Goal: Task Accomplishment & Management: Manage account settings

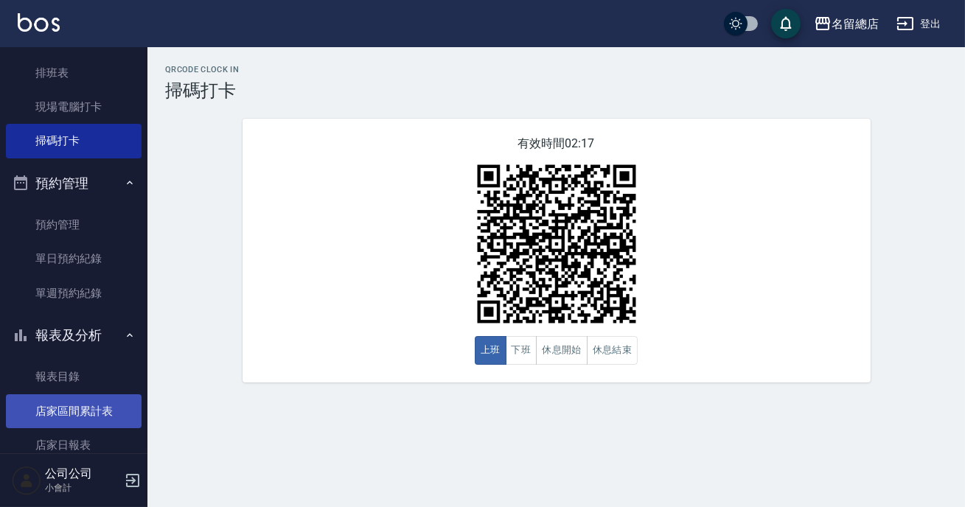
scroll to position [346, 0]
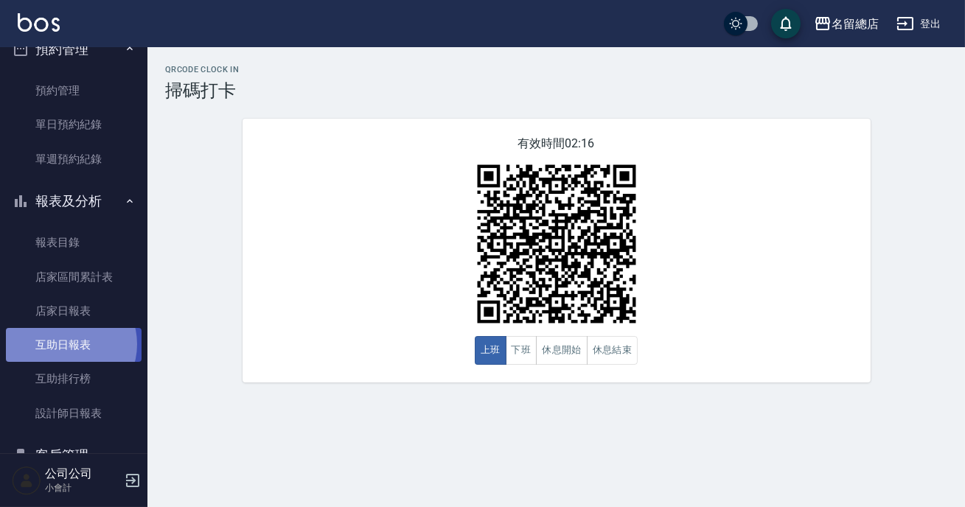
click at [65, 344] on link "互助日報表" at bounding box center [74, 345] width 136 height 34
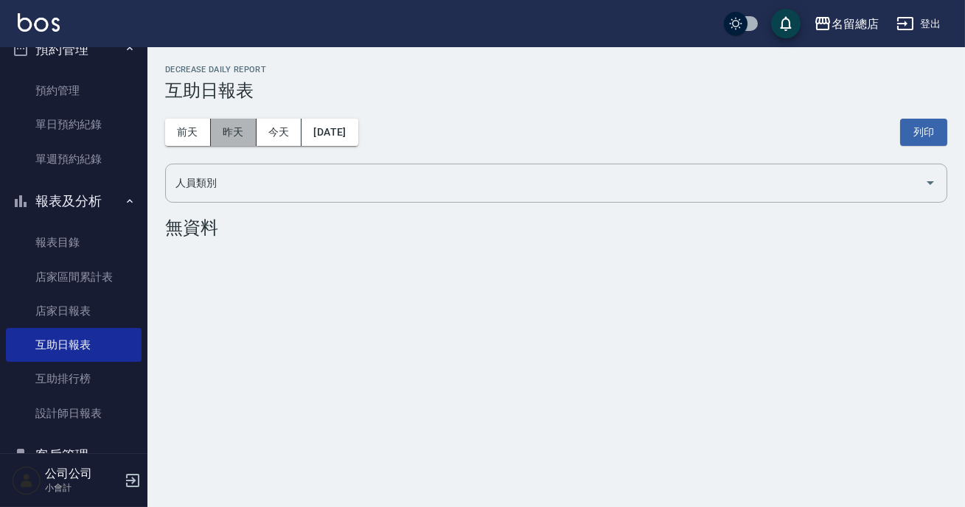
click at [229, 130] on button "昨天" at bounding box center [234, 132] width 46 height 27
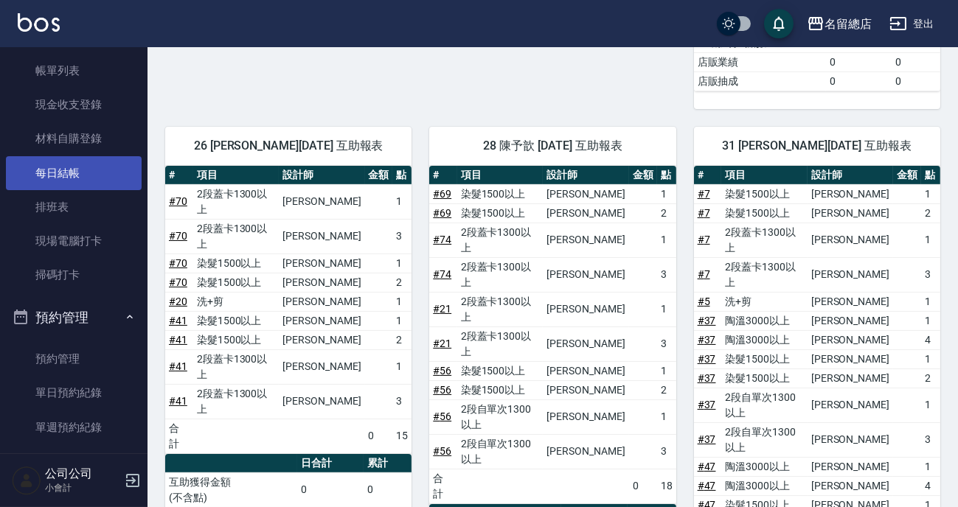
scroll to position [10, 0]
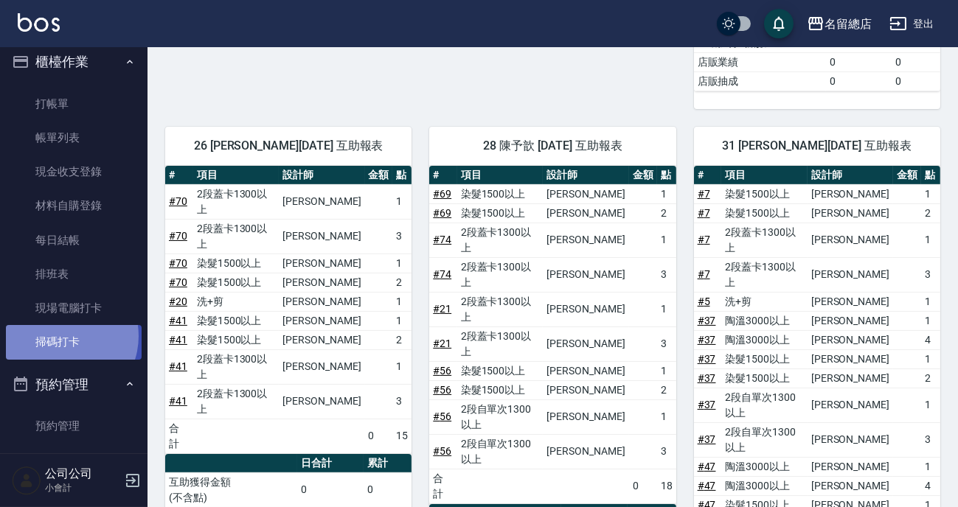
click at [60, 336] on link "掃碼打卡" at bounding box center [74, 342] width 136 height 34
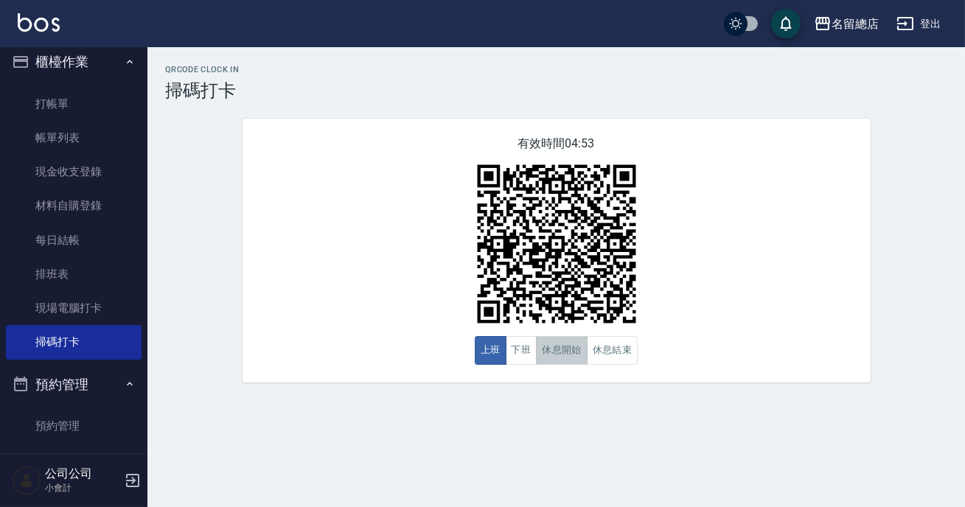
click at [567, 354] on button "休息開始" at bounding box center [562, 350] width 52 height 29
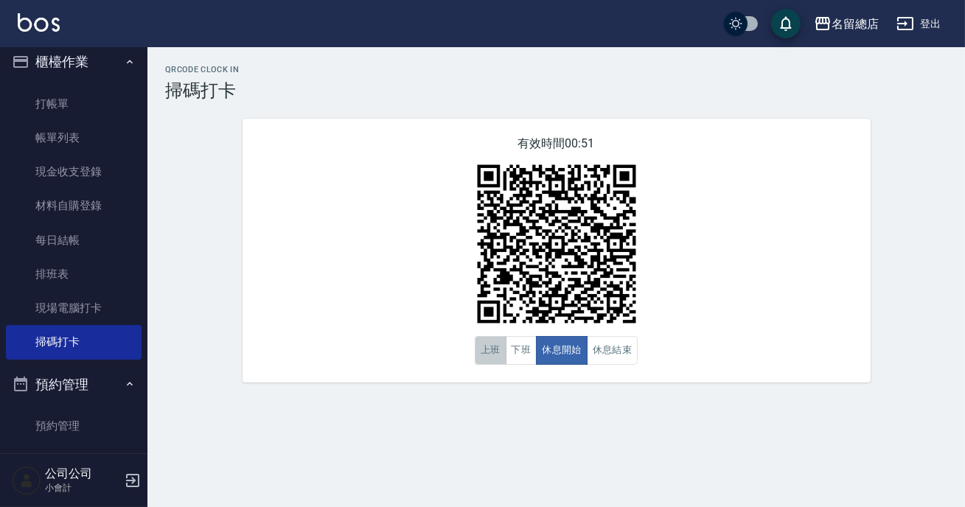
click at [485, 351] on button "上班" at bounding box center [491, 350] width 32 height 29
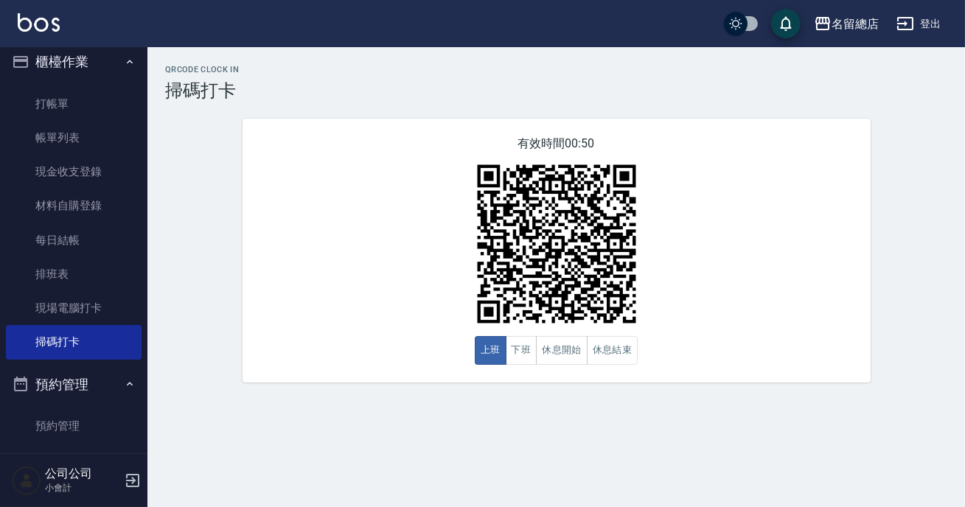
click at [585, 420] on div "QRcode Clock In 掃碼打卡 有效時間 00:50 上班 下班 休息開始 休息結束" at bounding box center [482, 253] width 965 height 507
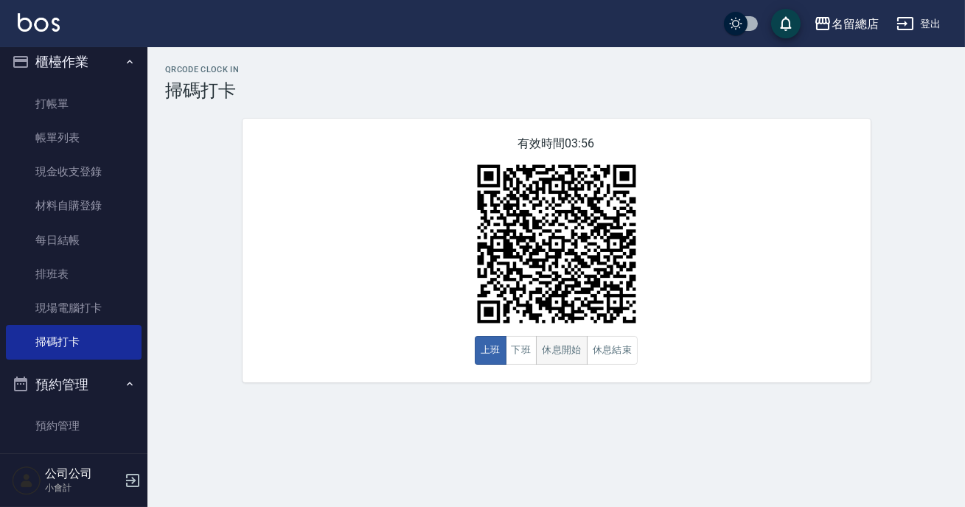
click at [582, 348] on button "休息開始" at bounding box center [562, 350] width 52 height 29
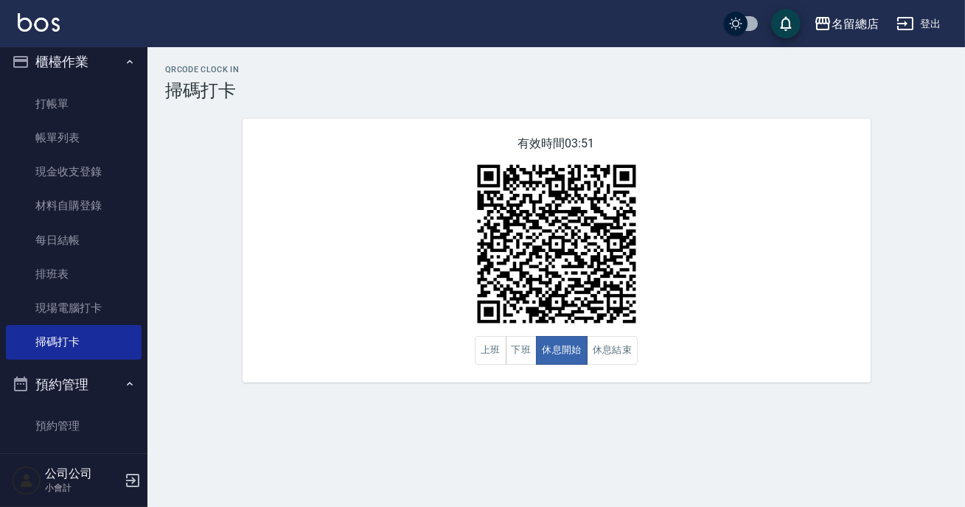
type button "BREAKSTART"
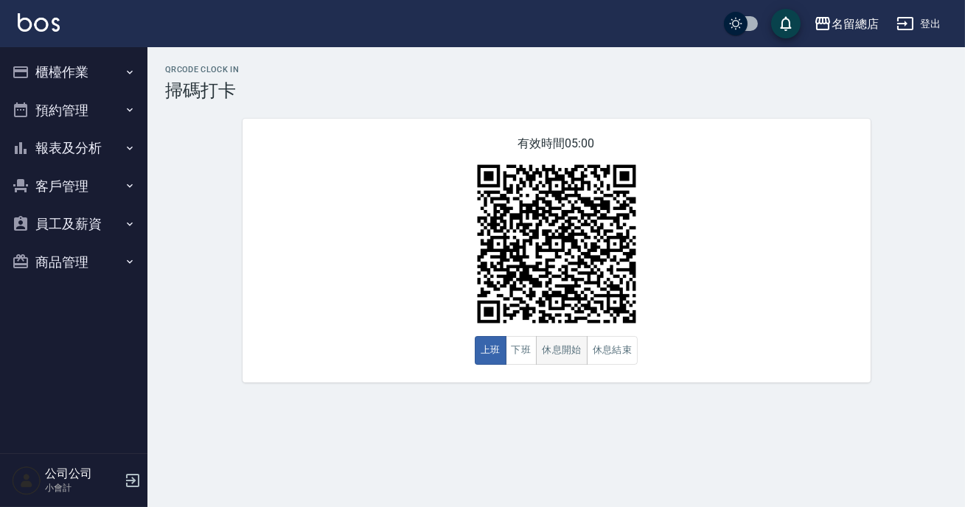
click at [562, 352] on button "休息開始" at bounding box center [562, 350] width 52 height 29
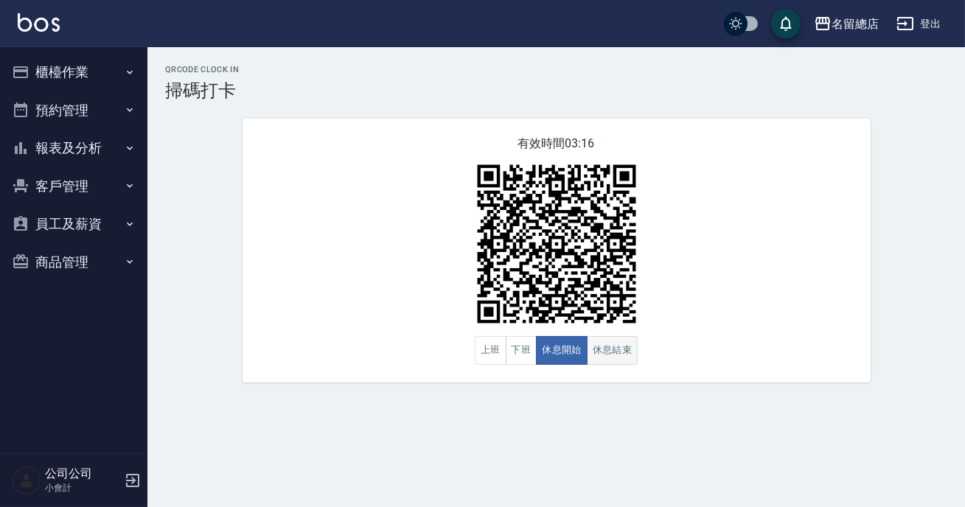
click at [617, 345] on button "休息結束" at bounding box center [613, 350] width 52 height 29
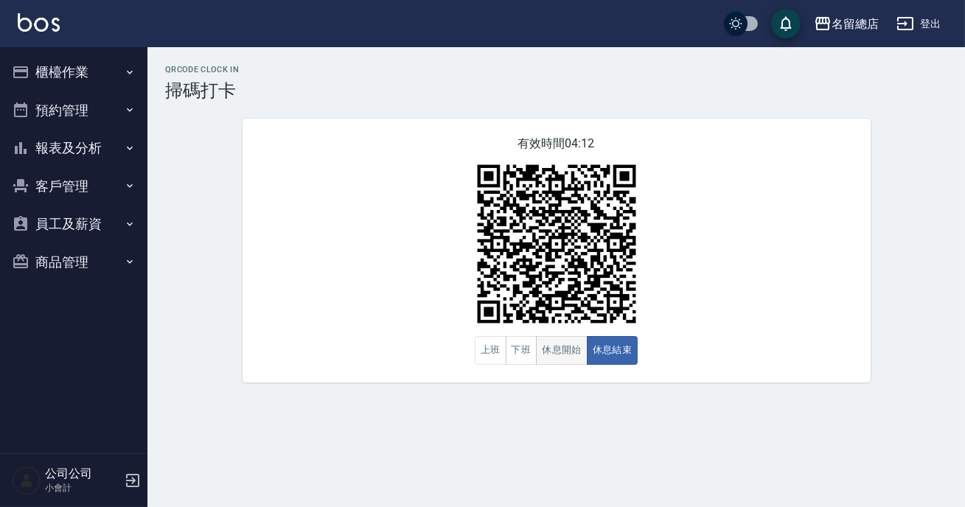
click at [577, 350] on button "休息開始" at bounding box center [562, 350] width 52 height 29
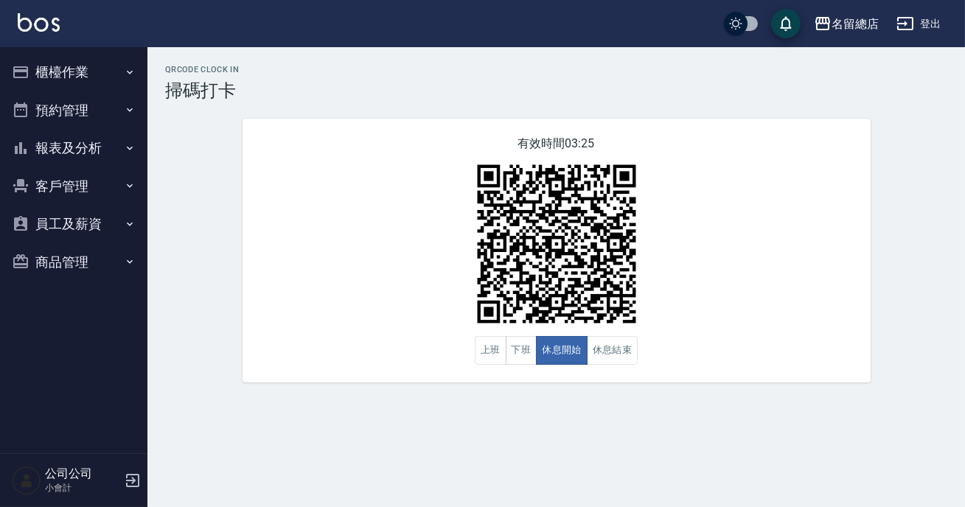
drag, startPoint x: 0, startPoint y: 129, endPoint x: 0, endPoint y: 193, distance: 64.1
click at [1, 132] on nav "櫃檯作業 打帳單 帳單列表 現金收支登錄 材料自購登錄 每日結帳 排班表 現場電腦打卡 掃碼打卡 預約管理 預約管理 單日預約紀錄 單週預約紀錄 報表及分析 …" at bounding box center [73, 250] width 147 height 406
click at [626, 363] on button "休息結束" at bounding box center [613, 350] width 52 height 29
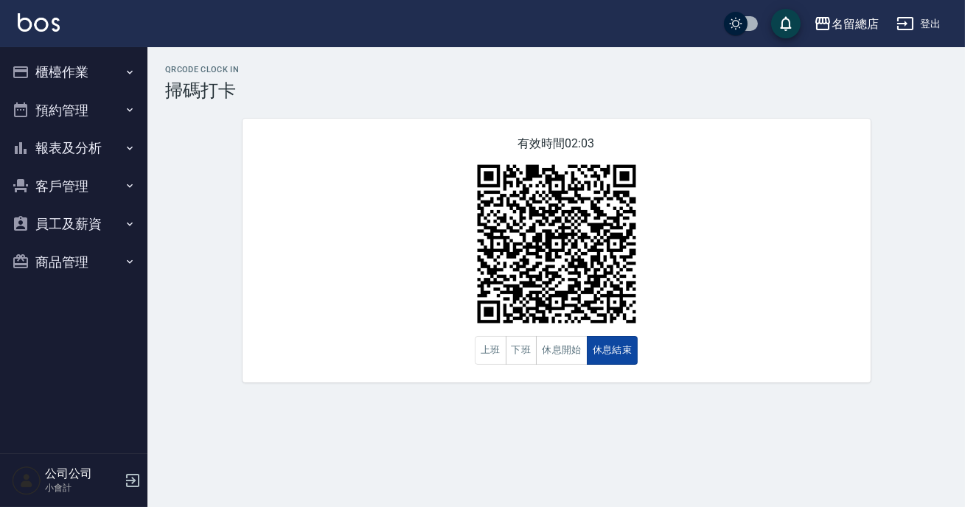
click at [608, 357] on button "休息結束" at bounding box center [613, 350] width 52 height 29
click at [546, 350] on button "休息開始" at bounding box center [562, 350] width 52 height 29
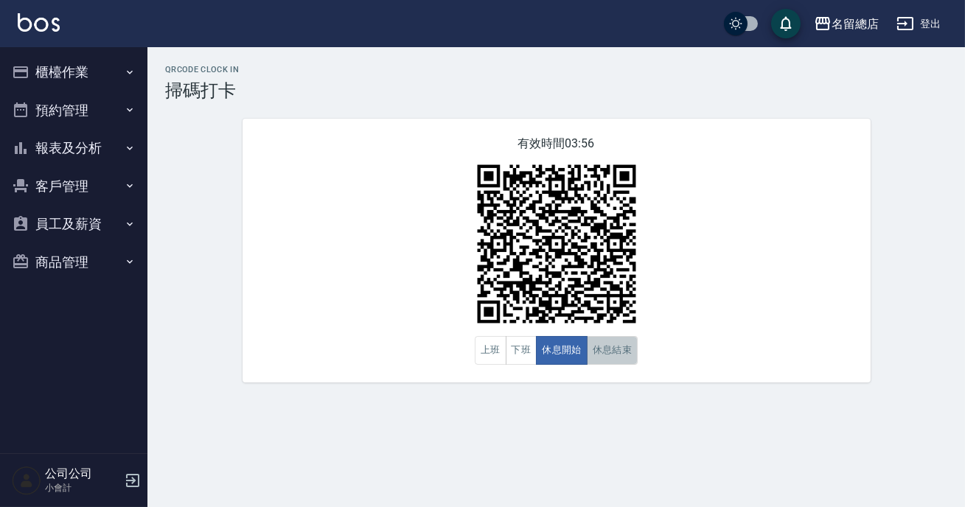
click at [630, 357] on button "休息結束" at bounding box center [613, 350] width 52 height 29
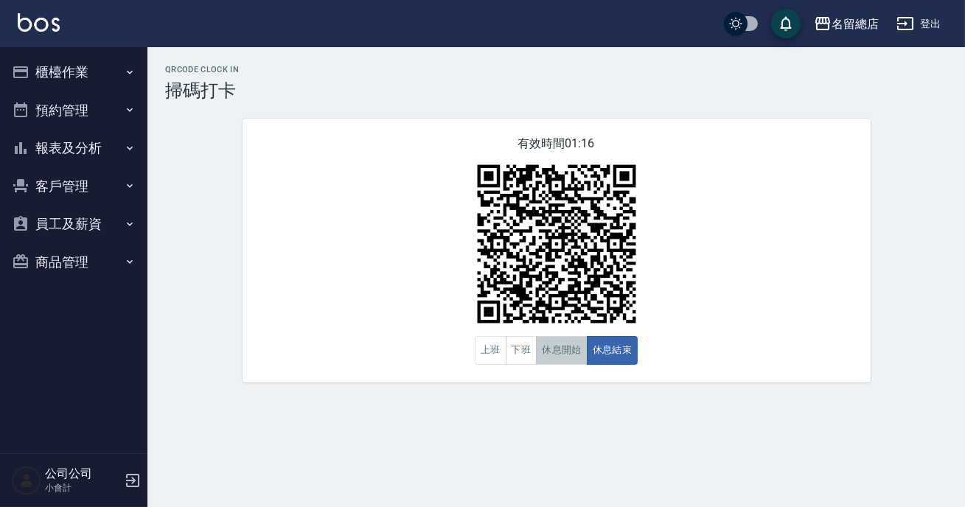
click at [571, 353] on button "休息開始" at bounding box center [562, 350] width 52 height 29
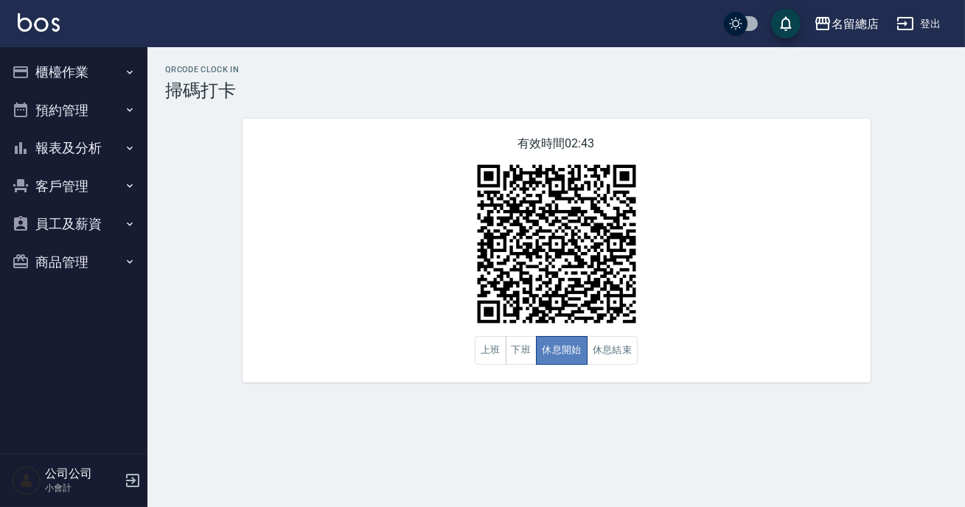
click at [571, 353] on button "休息開始" at bounding box center [562, 350] width 52 height 29
click at [621, 347] on button "休息結束" at bounding box center [613, 350] width 52 height 29
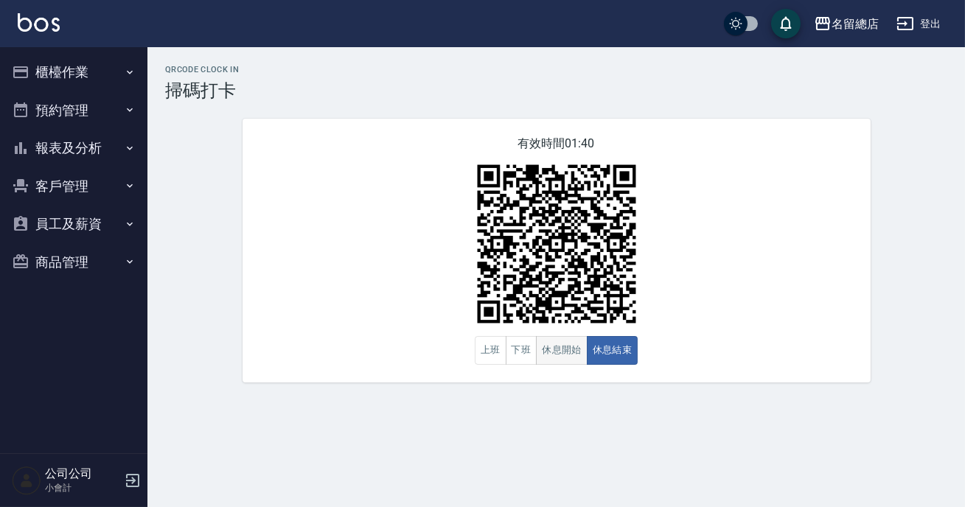
drag, startPoint x: 574, startPoint y: 350, endPoint x: 577, endPoint y: 364, distance: 14.5
click at [577, 364] on button "休息開始" at bounding box center [562, 350] width 52 height 29
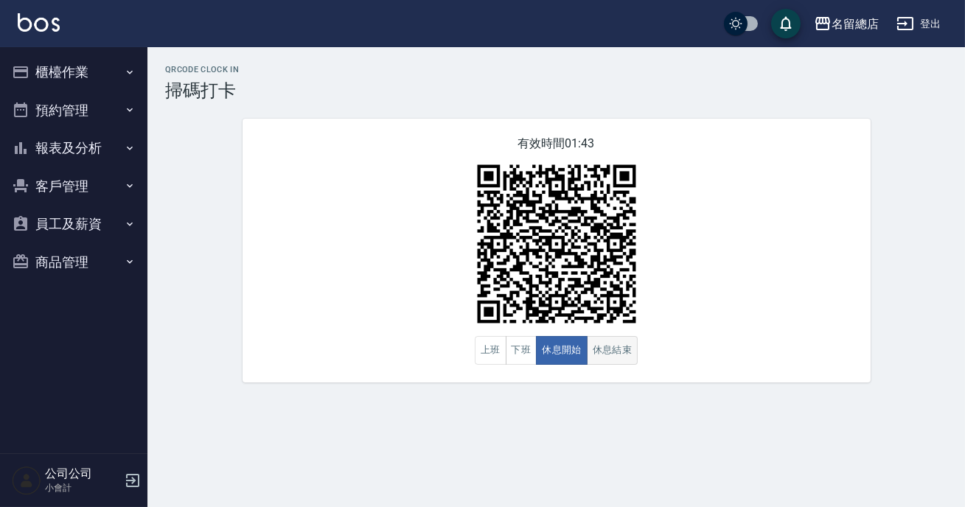
click at [612, 355] on button "休息結束" at bounding box center [613, 350] width 52 height 29
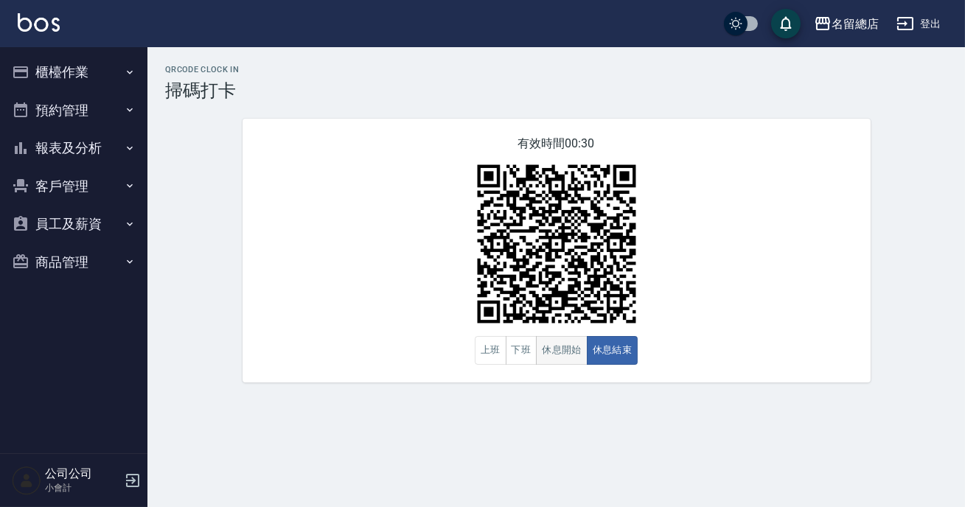
click at [570, 350] on button "休息開始" at bounding box center [562, 350] width 52 height 29
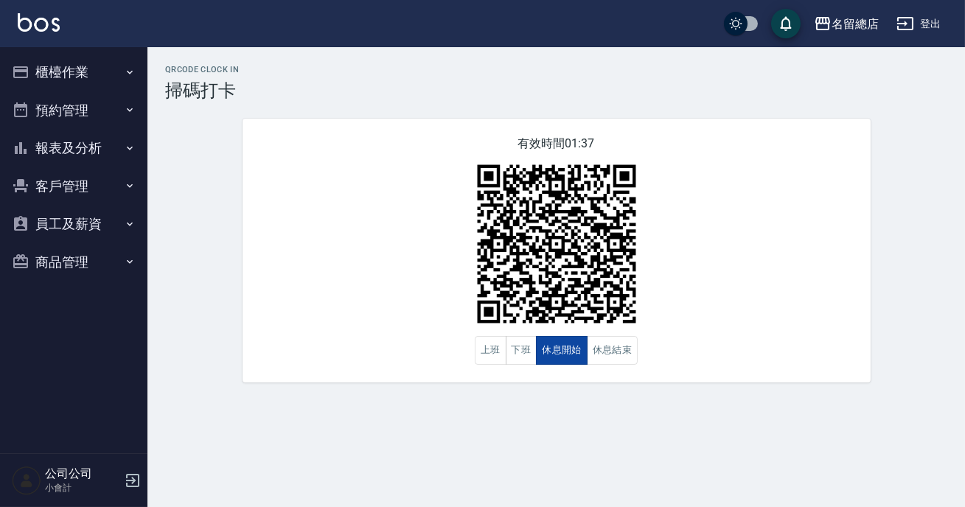
click at [570, 350] on button "休息開始" at bounding box center [562, 350] width 52 height 29
drag, startPoint x: 591, startPoint y: 355, endPoint x: 615, endPoint y: 353, distance: 24.4
click at [594, 356] on button "休息結束" at bounding box center [613, 350] width 52 height 29
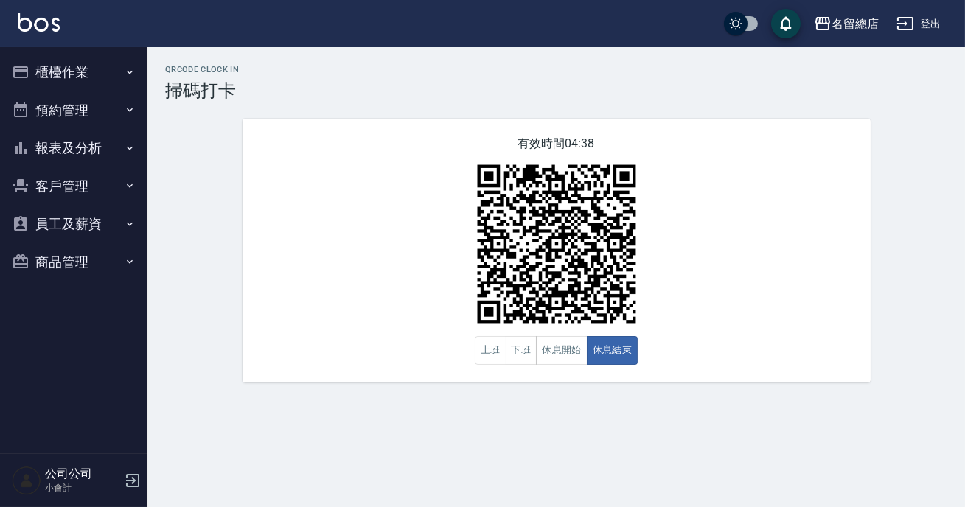
drag, startPoint x: 723, startPoint y: 274, endPoint x: 692, endPoint y: 288, distance: 34.0
click at [723, 277] on div "有效時間 04:38 上班 下班 休息開始 休息結束" at bounding box center [557, 251] width 628 height 264
click at [567, 353] on button "休息開始" at bounding box center [562, 350] width 52 height 29
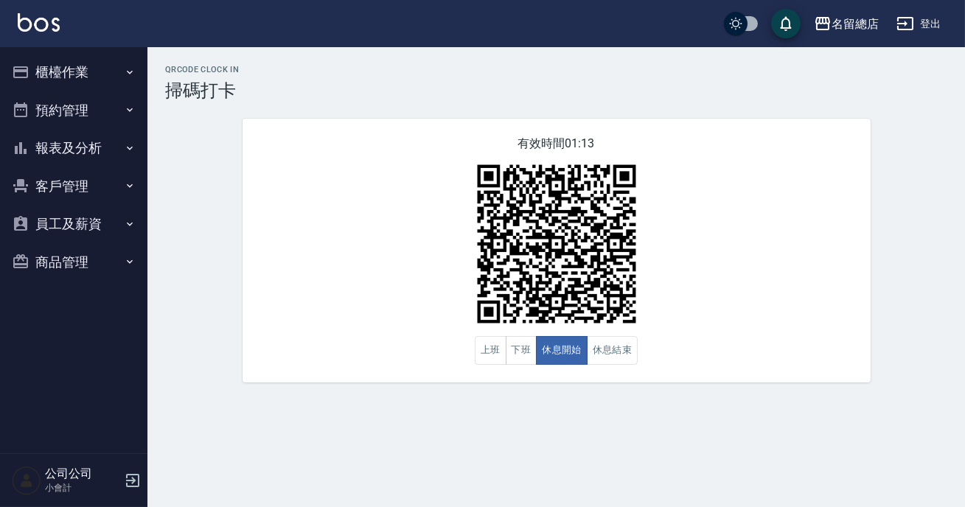
click at [627, 326] on img at bounding box center [556, 244] width 184 height 184
click at [526, 346] on button "下班" at bounding box center [522, 350] width 32 height 29
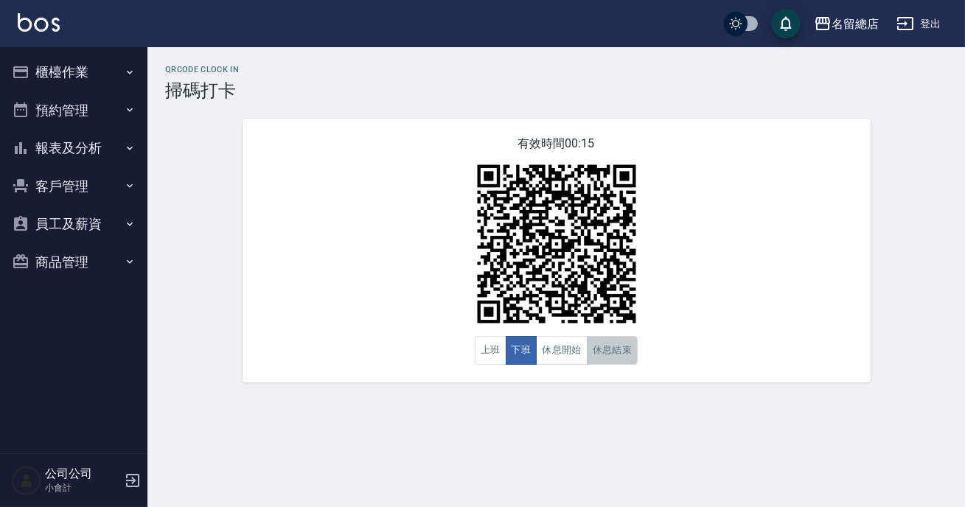
click at [633, 347] on button "休息結束" at bounding box center [613, 350] width 52 height 29
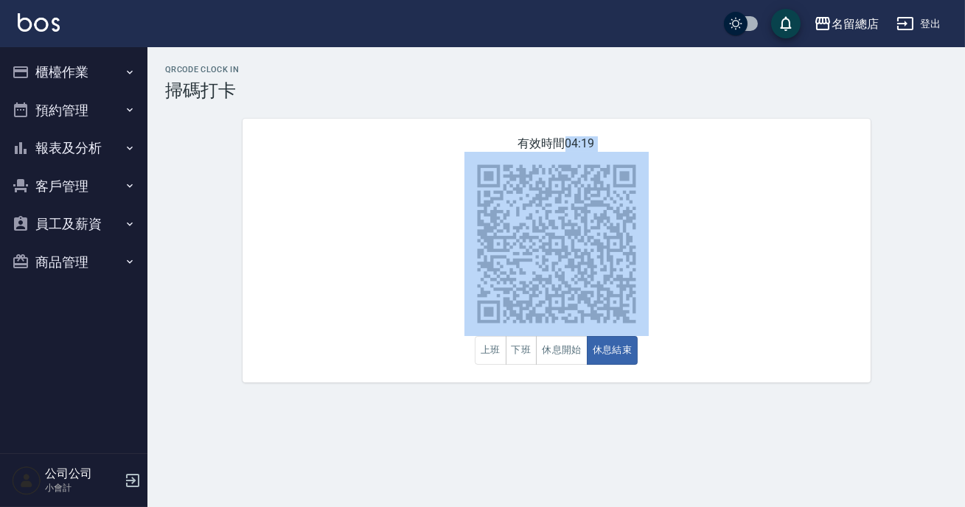
click at [790, 212] on div "有效時間 04:19 上班 下班 休息開始 休息結束" at bounding box center [557, 251] width 628 height 264
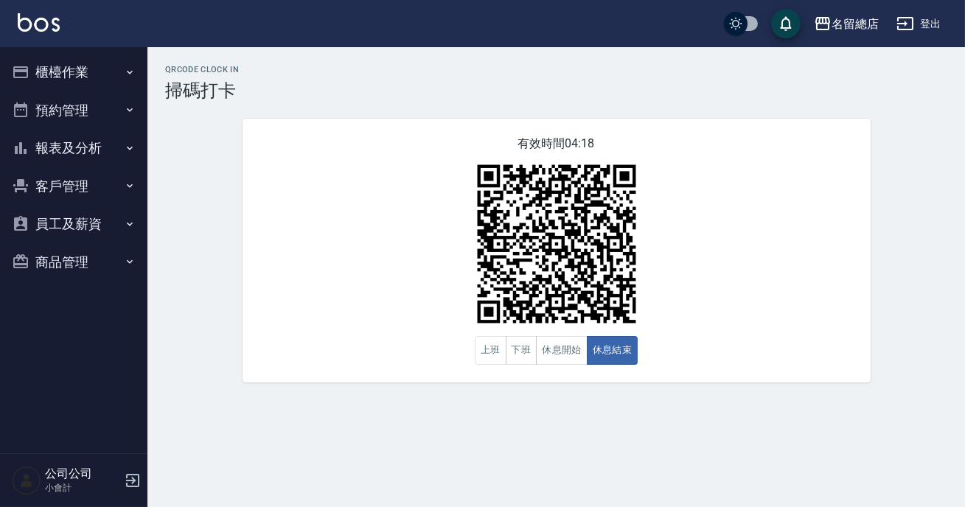
click at [451, 404] on div "QRcode Clock In 掃碼打卡 有效時間 04:18 上班 下班 休息開始 休息結束" at bounding box center [482, 253] width 965 height 507
click at [585, 353] on button "休息開始" at bounding box center [562, 350] width 52 height 29
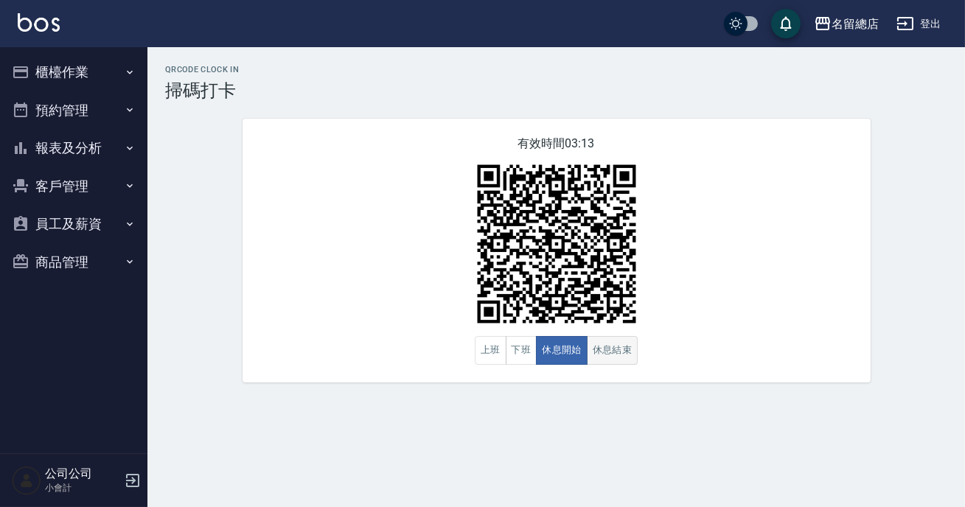
click at [603, 353] on button "休息結束" at bounding box center [613, 350] width 52 height 29
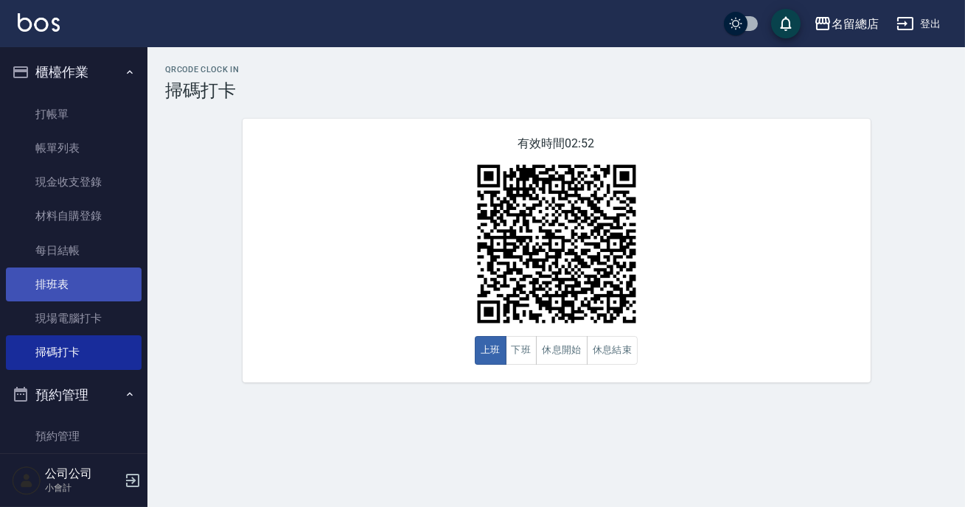
scroll to position [243, 0]
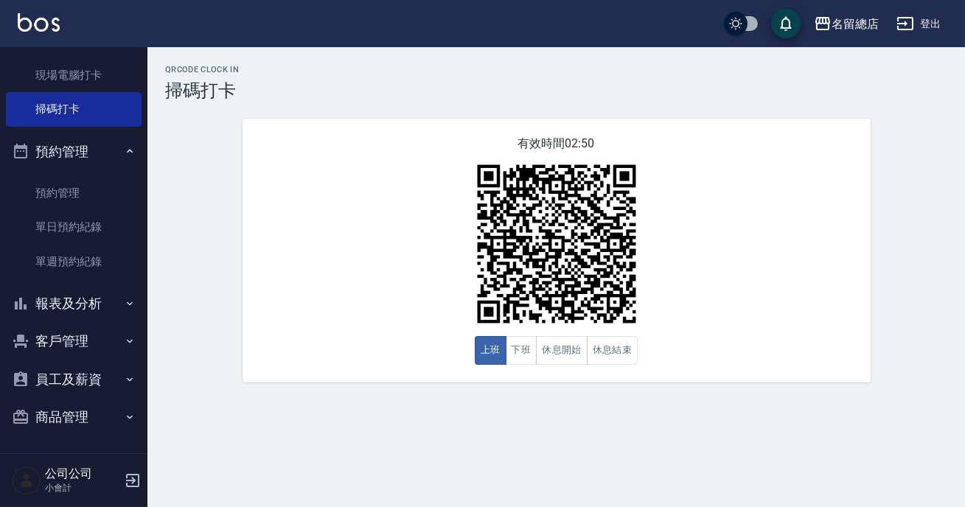
click at [82, 310] on button "報表及分析" at bounding box center [74, 304] width 136 height 38
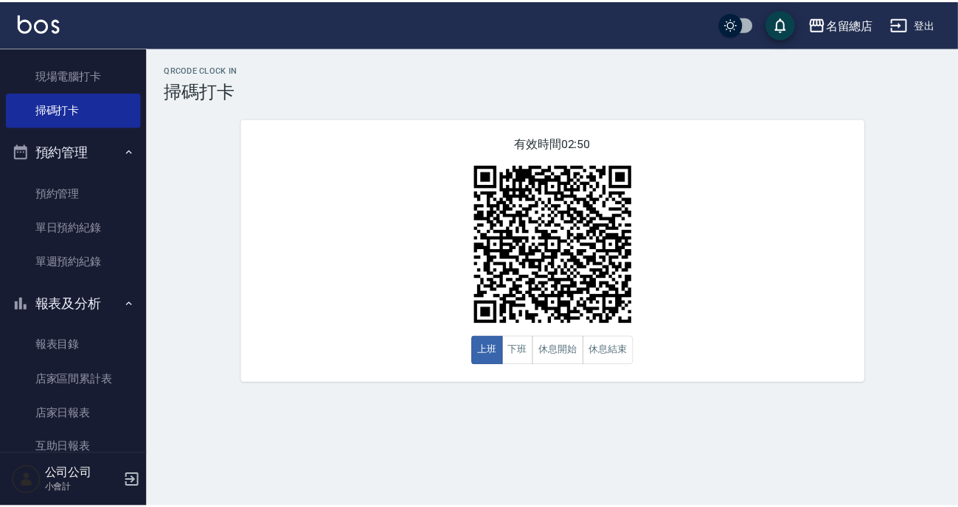
scroll to position [377, 0]
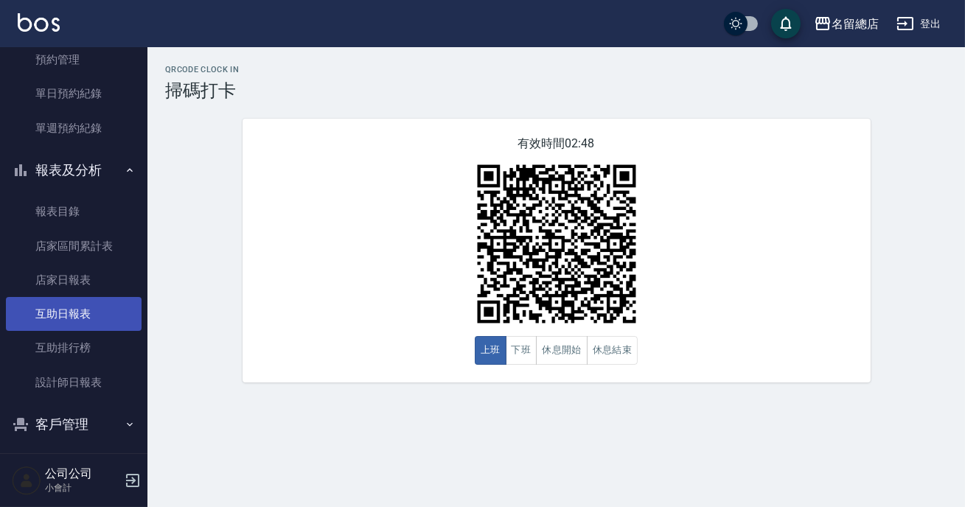
click at [65, 321] on link "互助日報表" at bounding box center [74, 314] width 136 height 34
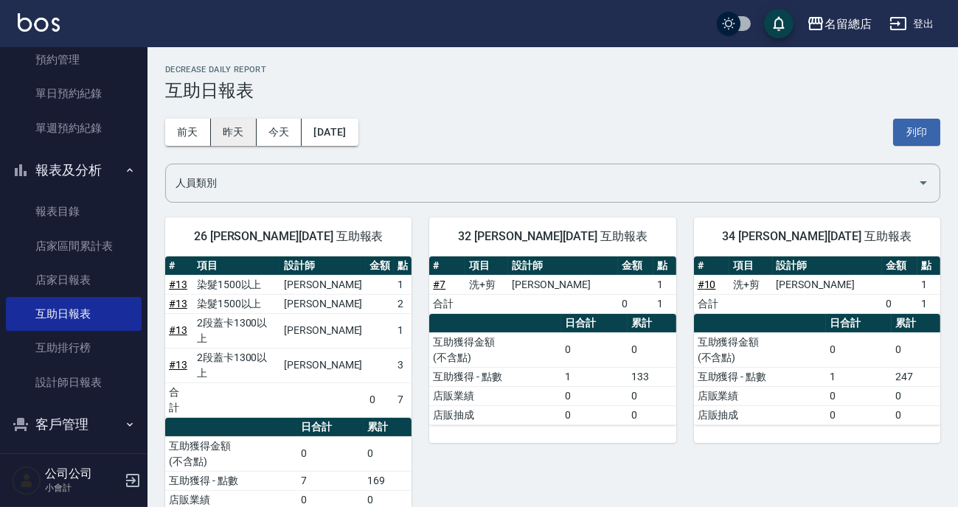
click at [231, 125] on button "昨天" at bounding box center [234, 132] width 46 height 27
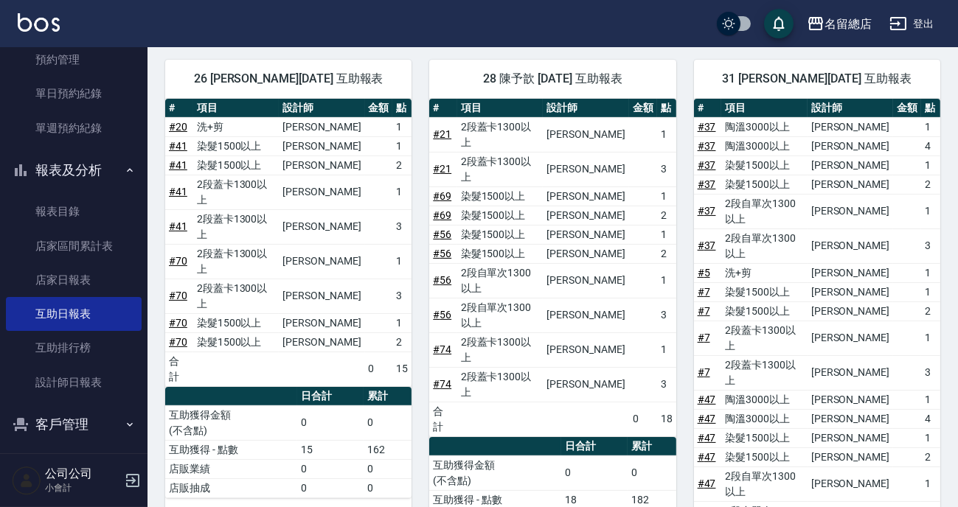
scroll to position [737, 0]
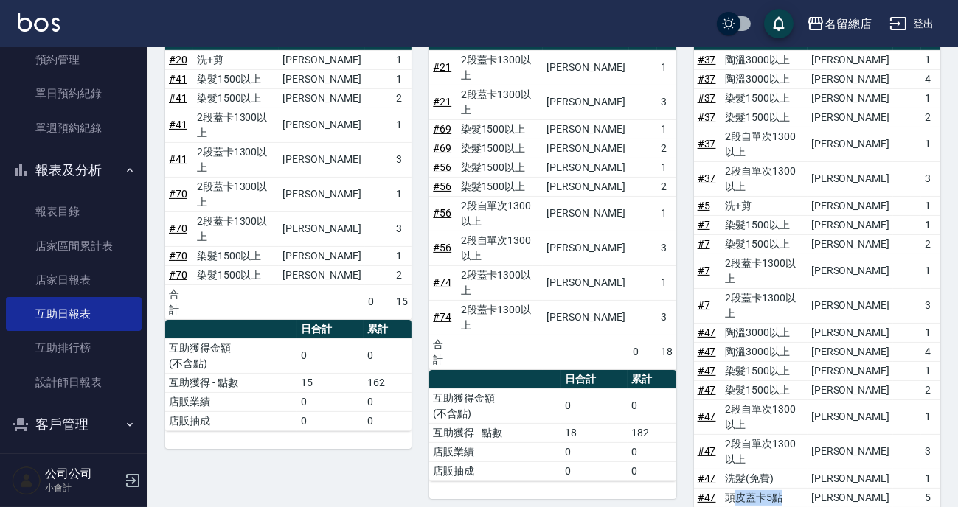
drag, startPoint x: 737, startPoint y: 321, endPoint x: 788, endPoint y: 316, distance: 51.1
click at [788, 488] on td "頭皮蓋卡5點" at bounding box center [764, 497] width 86 height 19
click at [789, 488] on td "頭皮蓋卡5點" at bounding box center [764, 497] width 86 height 19
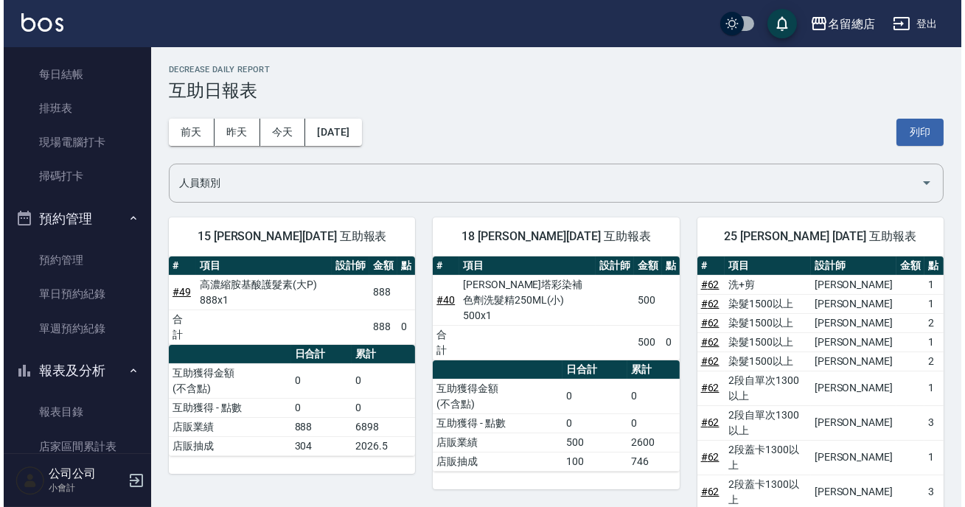
scroll to position [0, 0]
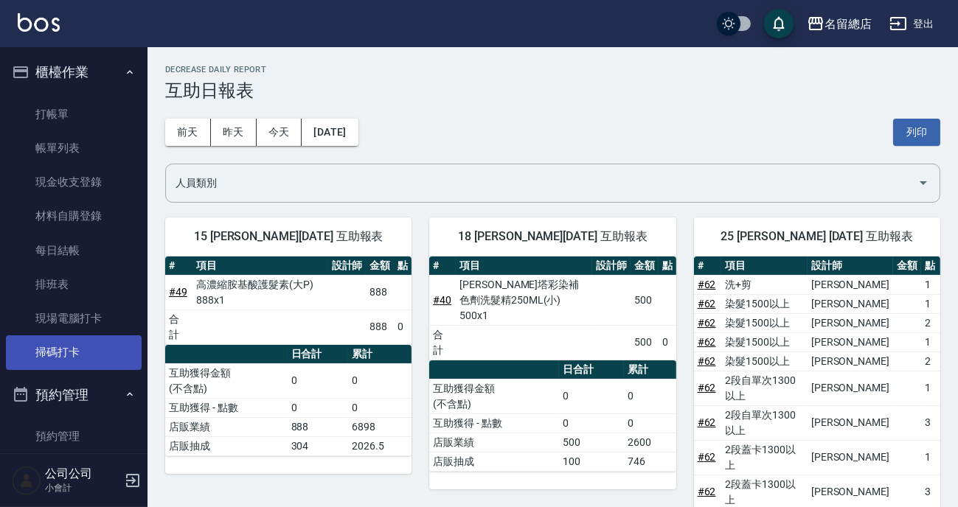
click at [55, 359] on link "掃碼打卡" at bounding box center [74, 352] width 136 height 34
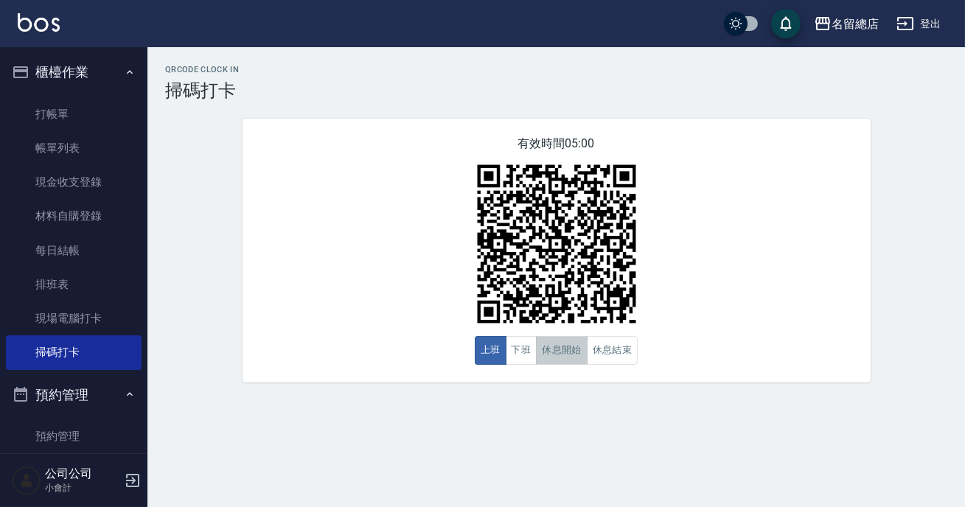
click at [551, 358] on button "休息開始" at bounding box center [562, 350] width 52 height 29
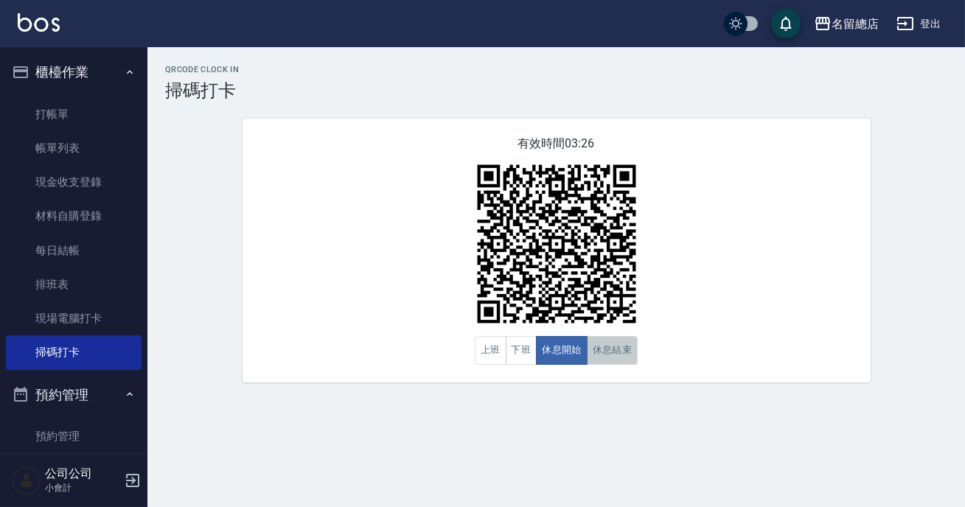
click at [597, 348] on button "休息結束" at bounding box center [613, 350] width 52 height 29
